Goal: Check status: Check status

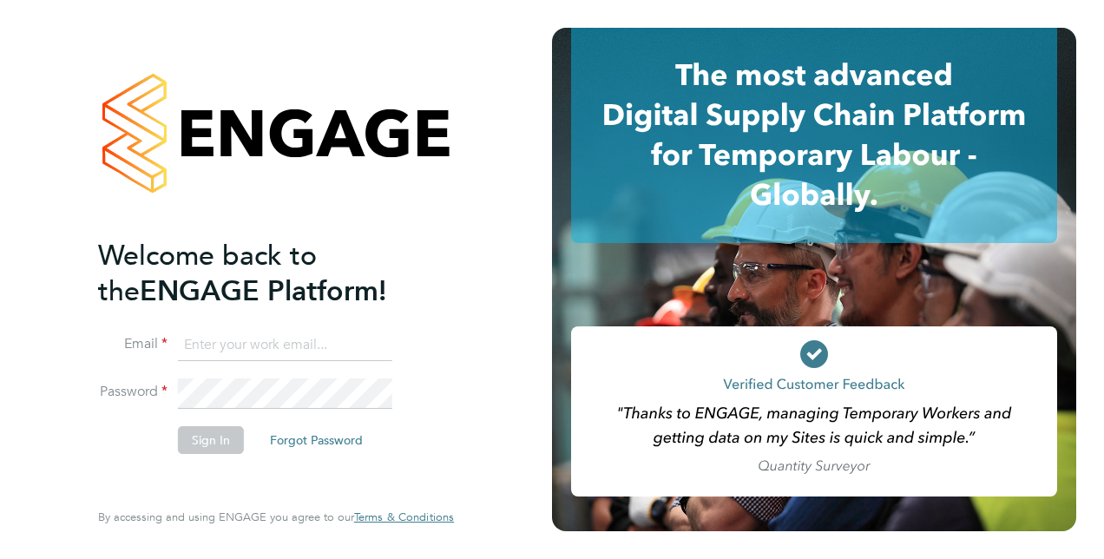
type input "[PERSON_NAME][EMAIL_ADDRESS][DOMAIN_NAME]"
click at [213, 443] on button "Sign In" at bounding box center [211, 440] width 66 height 28
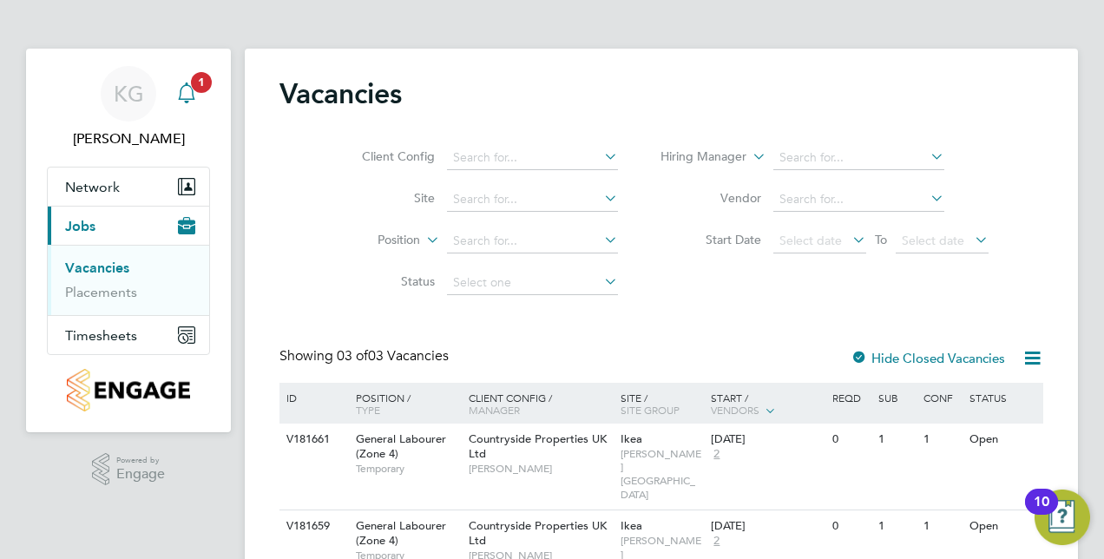
click at [182, 100] on icon "Main navigation" at bounding box center [186, 92] width 21 height 21
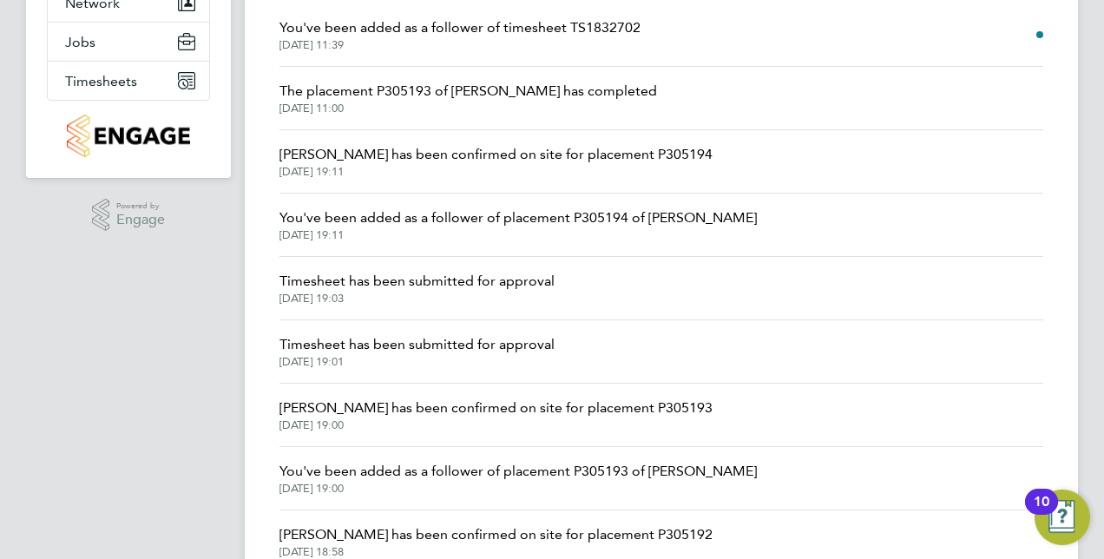
scroll to position [183, 0]
click at [413, 272] on span "Timesheet has been submitted for approval" at bounding box center [416, 282] width 275 height 21
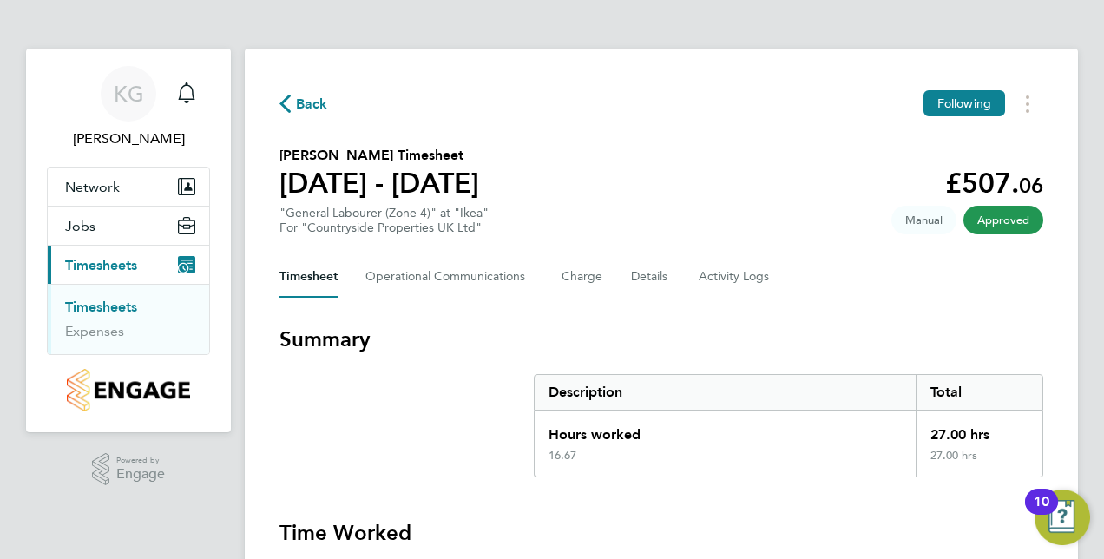
scroll to position [183, 0]
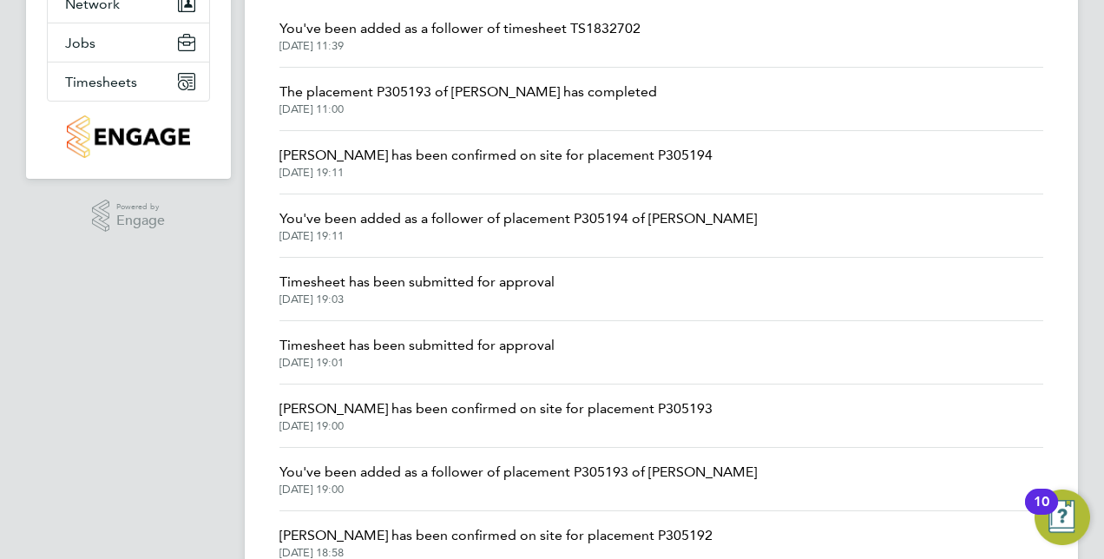
click at [397, 342] on span "Timesheet has been submitted for approval" at bounding box center [416, 345] width 275 height 21
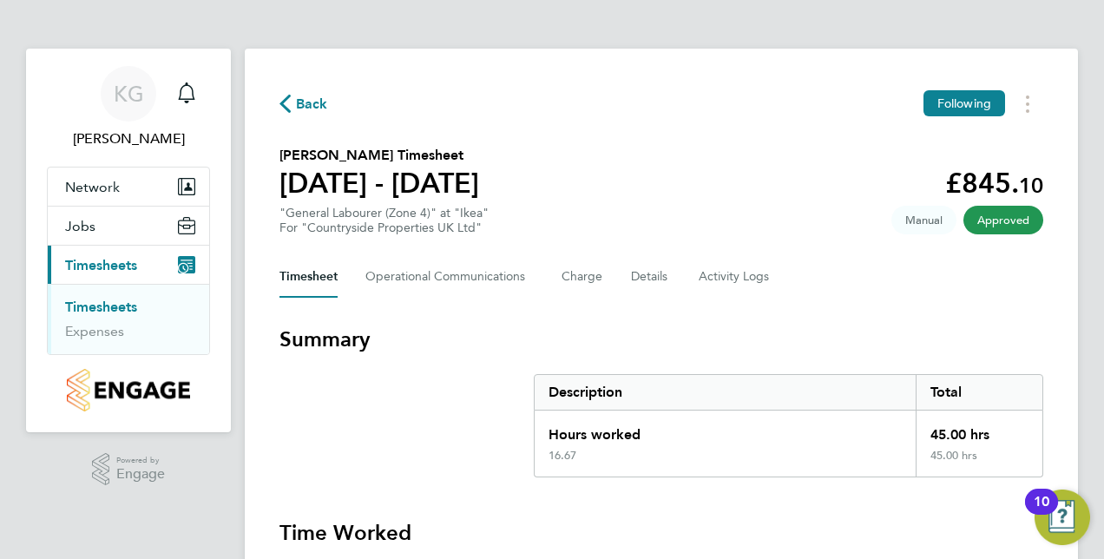
click at [992, 216] on span "Approved" at bounding box center [1003, 220] width 80 height 29
click at [831, 217] on section "[PERSON_NAME] Timesheet [DATE] - [DATE] £845. 10 "General Labourer (Zone 4)" at…" at bounding box center [661, 190] width 764 height 90
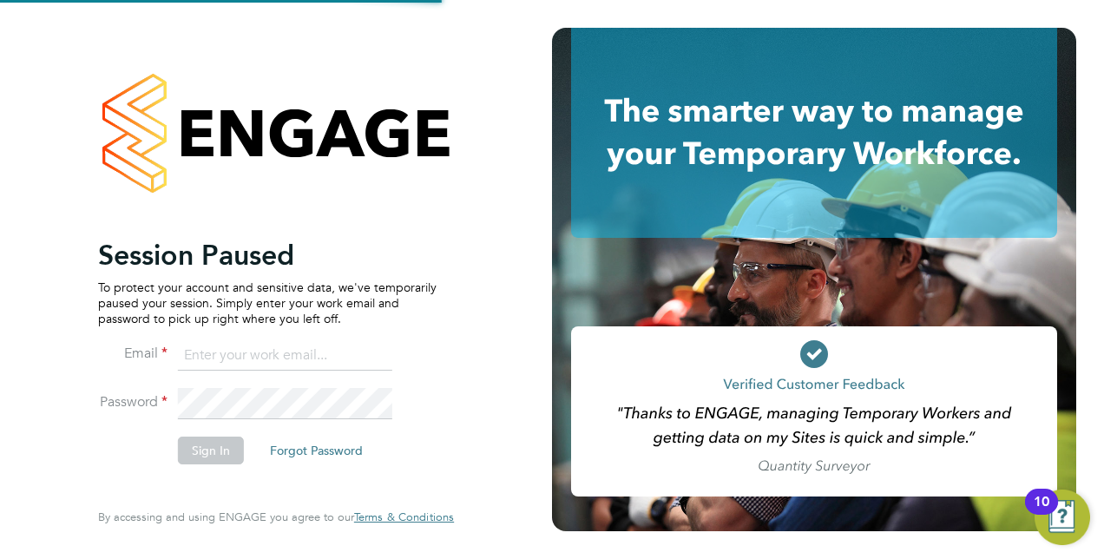
type input "[PERSON_NAME][EMAIL_ADDRESS][DOMAIN_NAME]"
